Goal: Task Accomplishment & Management: Use online tool/utility

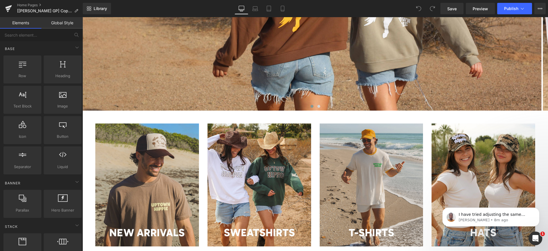
scroll to position [257, 0]
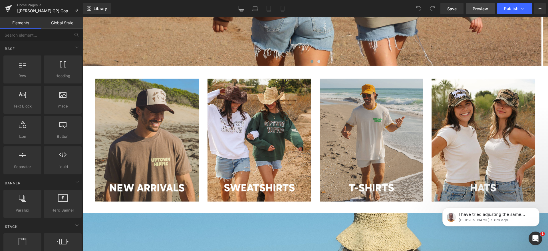
click at [479, 11] on span "Preview" at bounding box center [480, 9] width 15 height 6
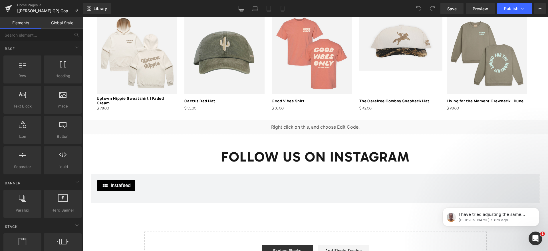
scroll to position [900, 0]
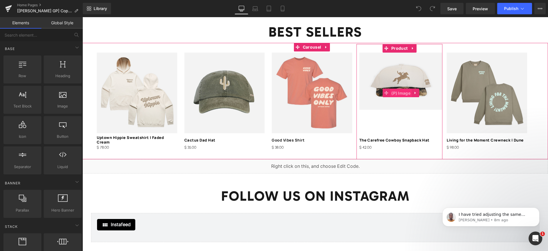
click at [401, 89] on span "(P) Image" at bounding box center [401, 93] width 22 height 9
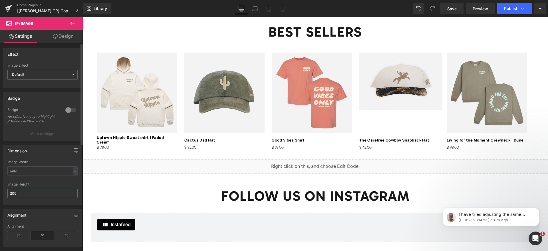
click at [31, 197] on input "200" at bounding box center [42, 193] width 70 height 9
type input "278"
click at [23, 198] on input "278" at bounding box center [42, 193] width 70 height 9
click at [26, 198] on input "278" at bounding box center [42, 193] width 70 height 9
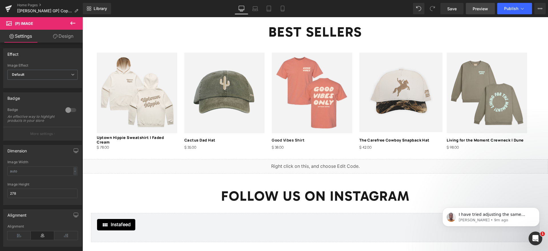
click at [474, 9] on span "Preview" at bounding box center [480, 9] width 15 height 6
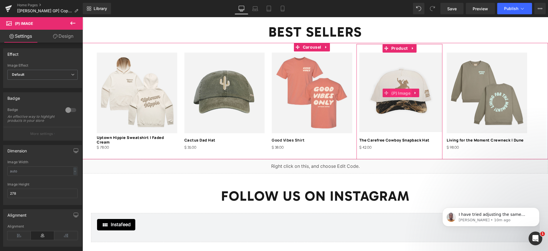
click at [405, 89] on span "(P) Image" at bounding box center [401, 93] width 22 height 9
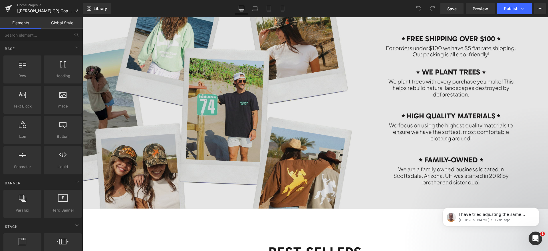
scroll to position [857, 0]
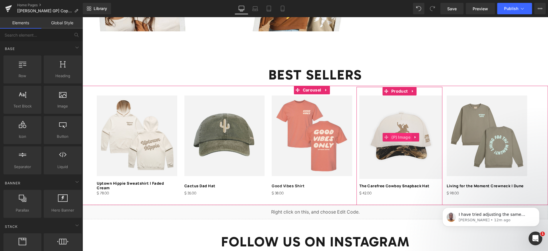
click at [396, 133] on span "(P) Image" at bounding box center [401, 137] width 22 height 9
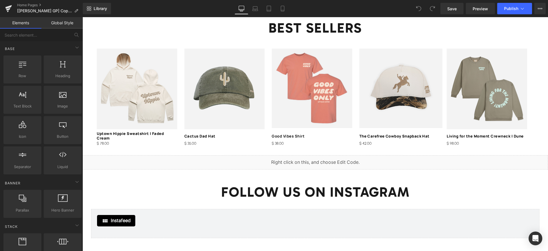
scroll to position [900, 0]
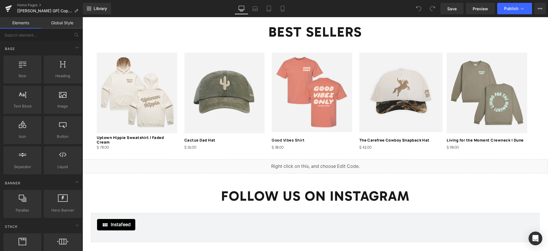
click at [310, 96] on img at bounding box center [312, 92] width 81 height 79
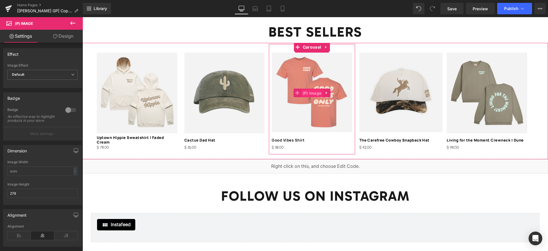
click at [309, 89] on span "(P) Image" at bounding box center [312, 93] width 22 height 9
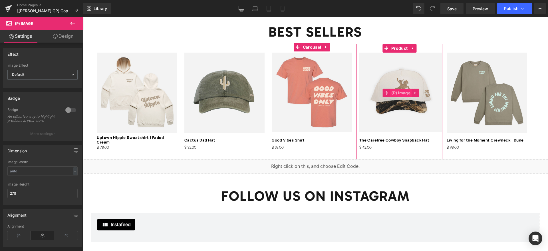
click at [398, 89] on span "(P) Image" at bounding box center [401, 93] width 22 height 9
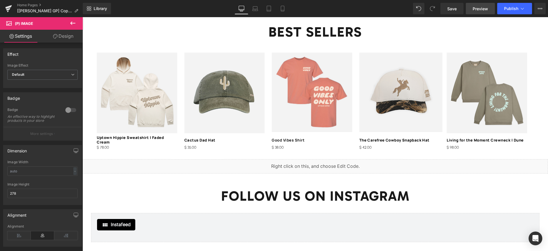
click at [481, 12] on link "Preview" at bounding box center [480, 8] width 29 height 11
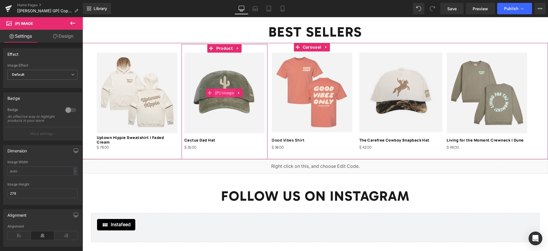
click at [226, 89] on span "(P) Image" at bounding box center [225, 93] width 22 height 9
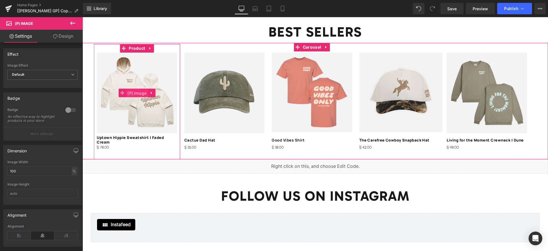
click at [142, 89] on span "(P) Image" at bounding box center [137, 93] width 22 height 9
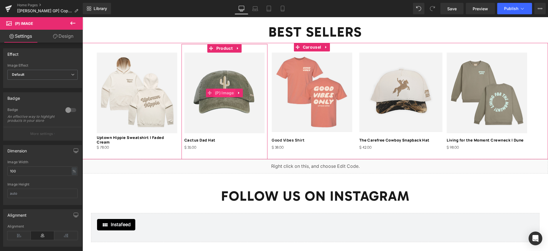
click at [222, 89] on span "(P) Image" at bounding box center [225, 93] width 22 height 9
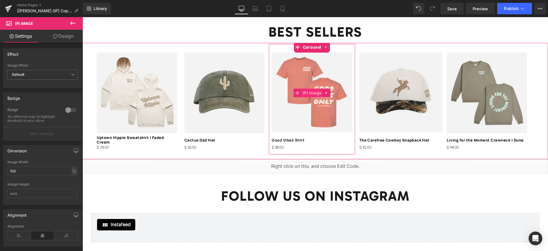
click at [318, 89] on span "(P) Image" at bounding box center [312, 93] width 22 height 9
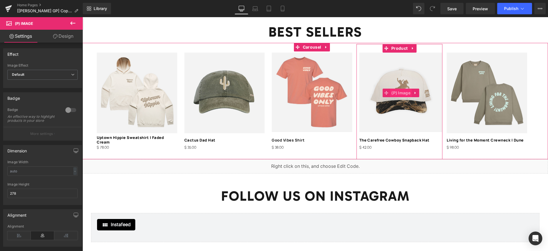
click at [400, 89] on span "(P) Image" at bounding box center [401, 93] width 22 height 9
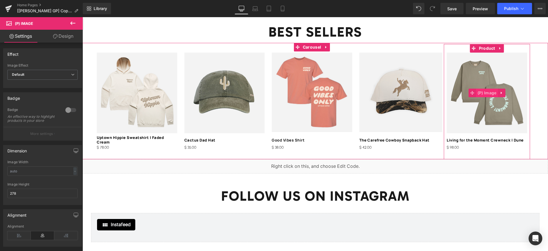
click at [493, 89] on span "(P) Image" at bounding box center [487, 93] width 22 height 9
